Goal: Find specific page/section: Find specific page/section

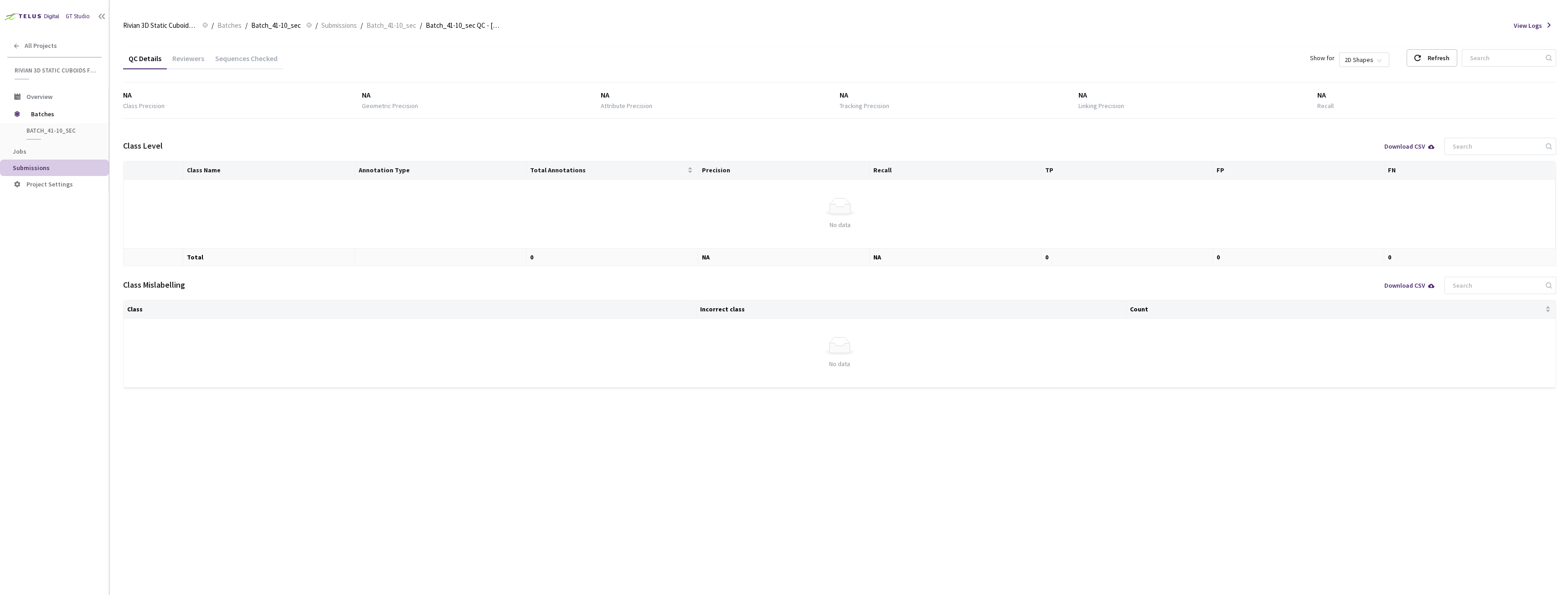
click at [245, 60] on div "Sequences Checked" at bounding box center [246, 62] width 74 height 16
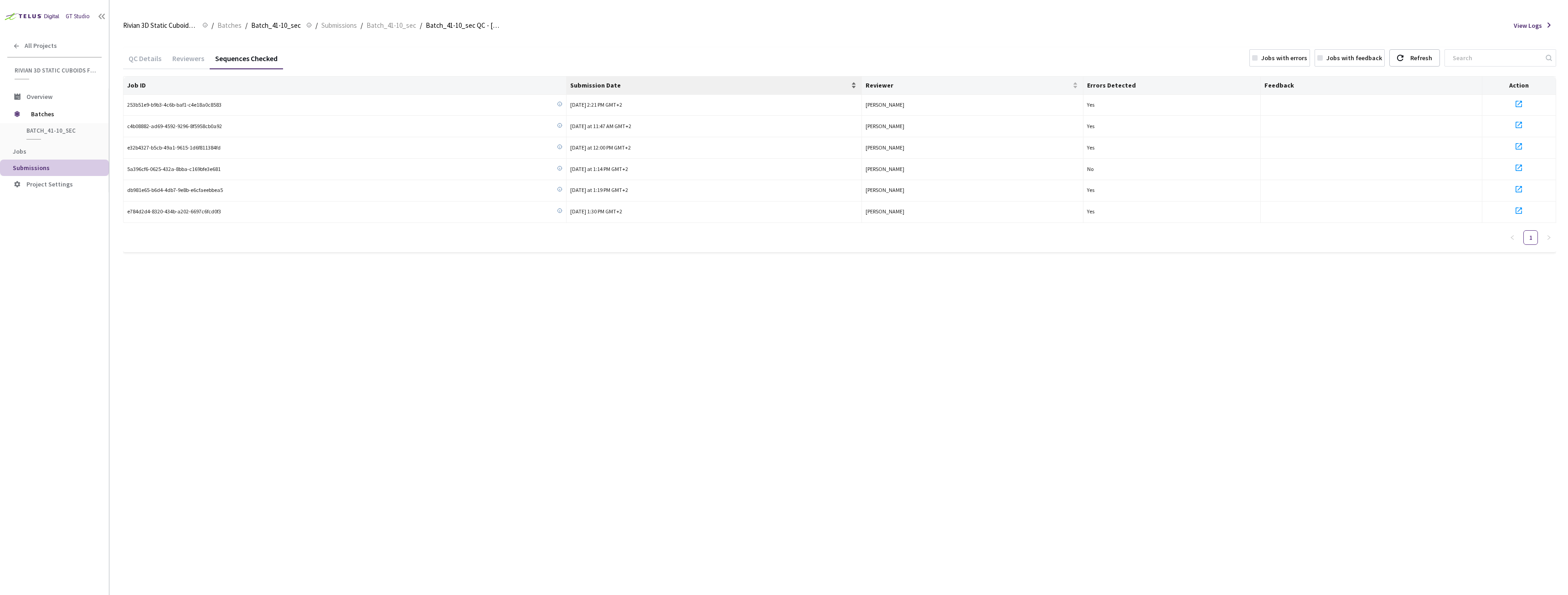
click at [607, 87] on span "Submission Date" at bounding box center [710, 86] width 279 height 8
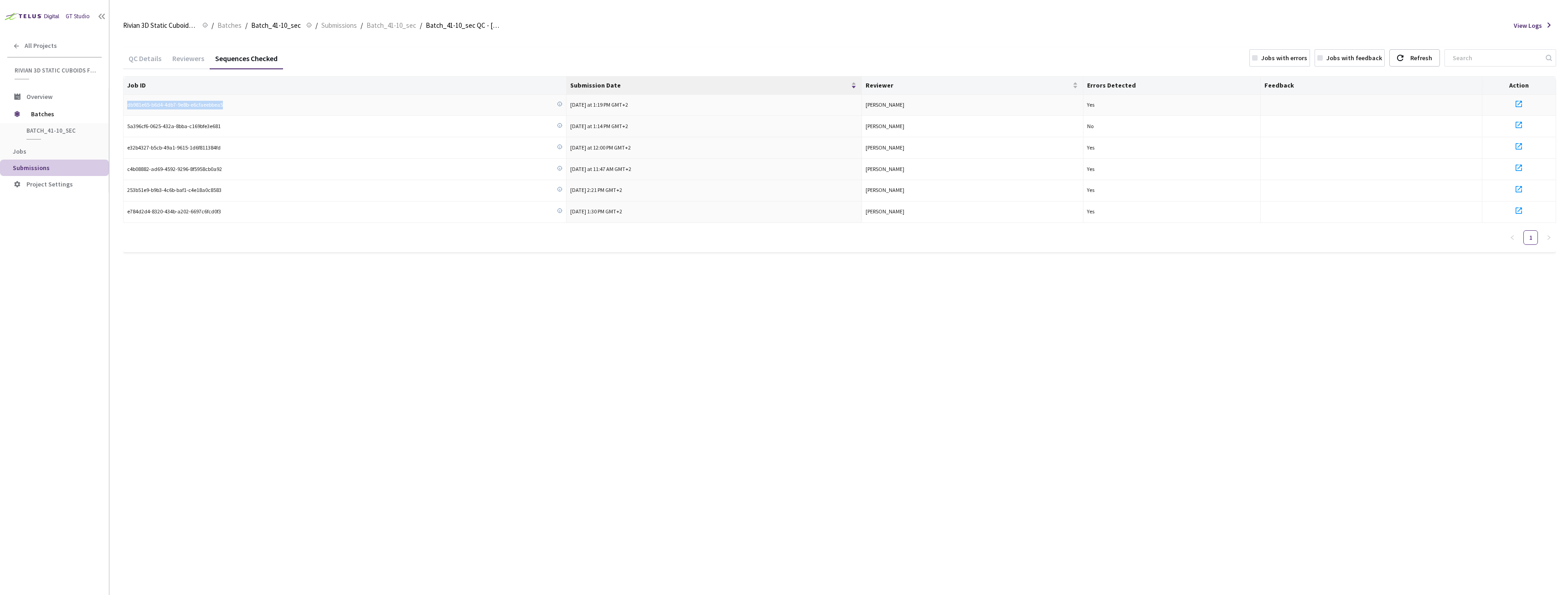
drag, startPoint x: 224, startPoint y: 107, endPoint x: 126, endPoint y: 107, distance: 98.0
click at [126, 107] on td "db981e65-b6d4-4db7-9e8b-e6cfaeebbea5" at bounding box center [345, 106] width 443 height 21
copy span "db981e65-b6d4-4db7-9e8b-e6cfaeebbea5"
click at [599, 82] on span "Submission Date" at bounding box center [710, 86] width 279 height 8
click at [598, 87] on span "Submission Date" at bounding box center [710, 86] width 279 height 8
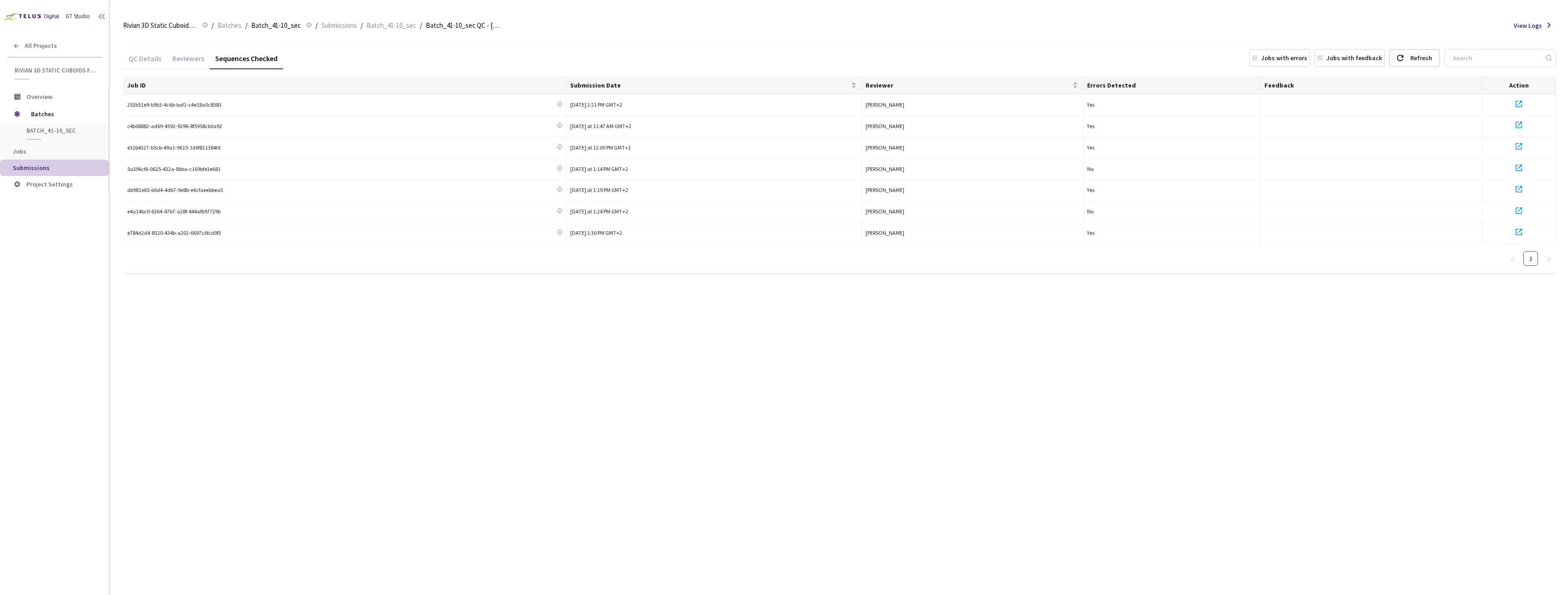
click at [259, 60] on div "Sequences Checked" at bounding box center [246, 62] width 74 height 16
click at [615, 82] on span "Submission Date" at bounding box center [710, 86] width 279 height 8
drag, startPoint x: 231, startPoint y: 103, endPoint x: 125, endPoint y: 110, distance: 106.2
click at [125, 110] on td "e4a14bc0-6364-47b7-a28f-444afb97729b" at bounding box center [345, 106] width 443 height 21
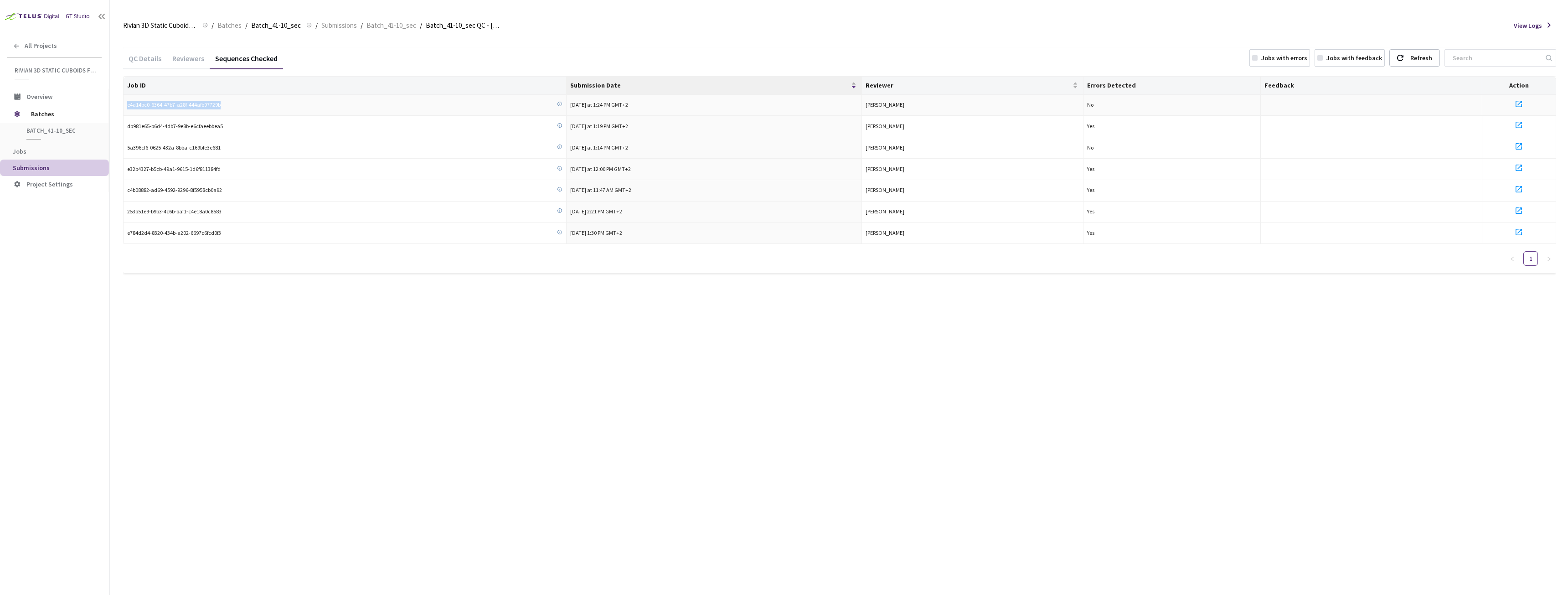
copy span "e4a14bc0-6364-47b7-a28f-444afb97729b"
